Goal: Transaction & Acquisition: Purchase product/service

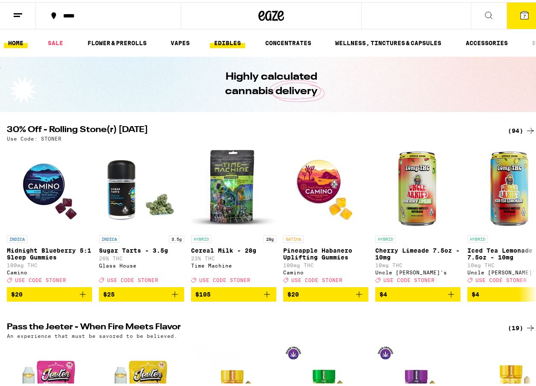
click at [216, 46] on link "EDIBLES" at bounding box center [227, 41] width 35 height 10
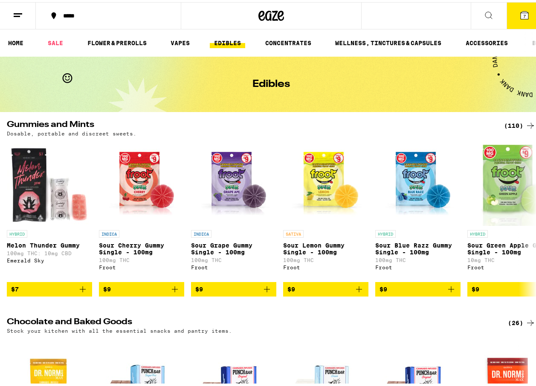
click at [513, 120] on div "(110)" at bounding box center [520, 123] width 32 height 10
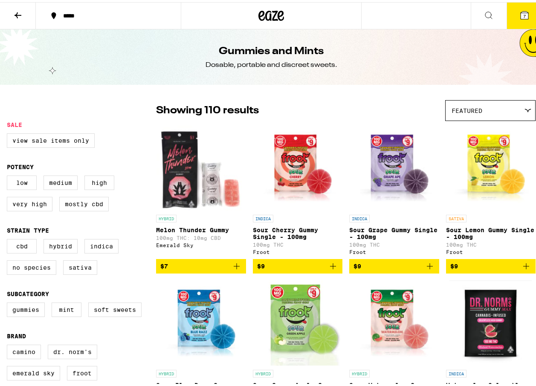
click at [485, 109] on div "Featured" at bounding box center [489, 108] width 89 height 20
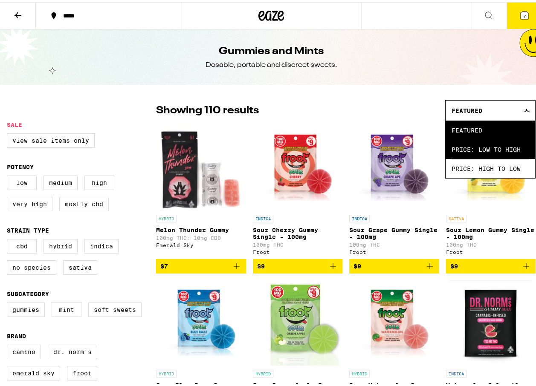
click at [468, 142] on span "Price: Low to High" at bounding box center [490, 147] width 78 height 19
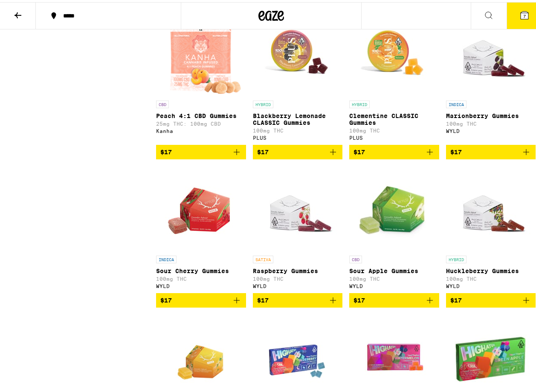
scroll to position [1534, 0]
